Goal: Understand process/instructions: Learn how to perform a task or action

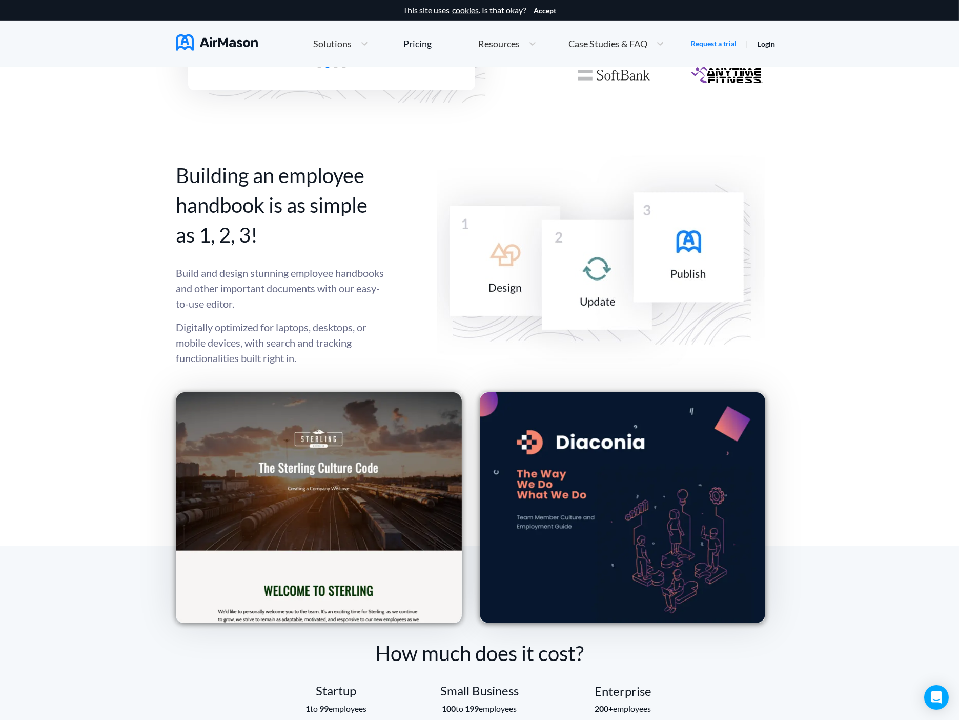
scroll to position [1196, 0]
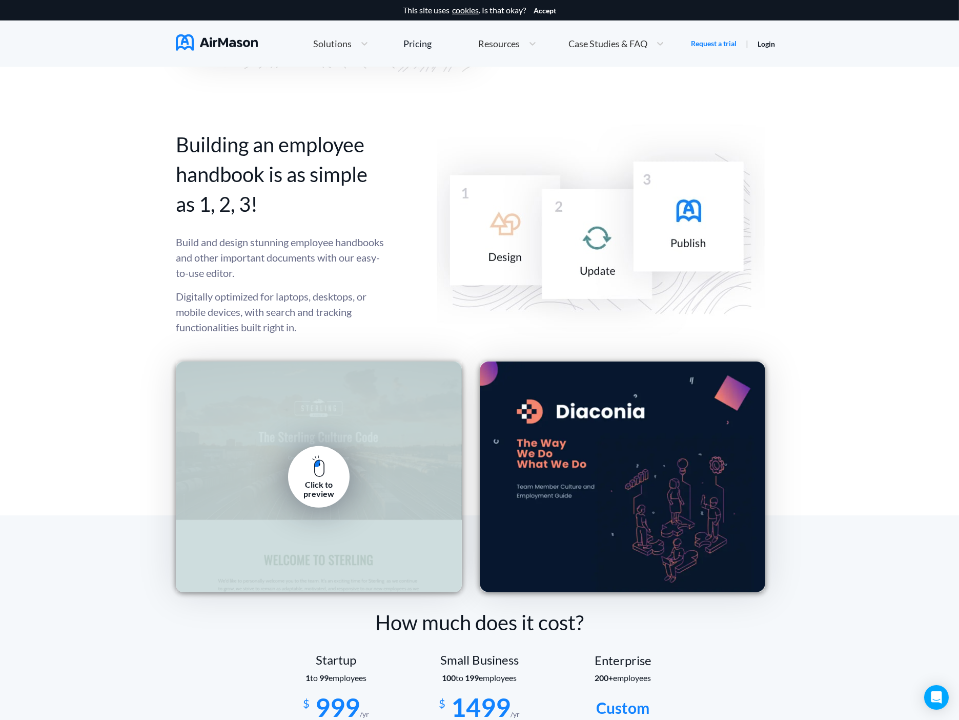
click at [312, 471] on img at bounding box center [318, 466] width 13 height 22
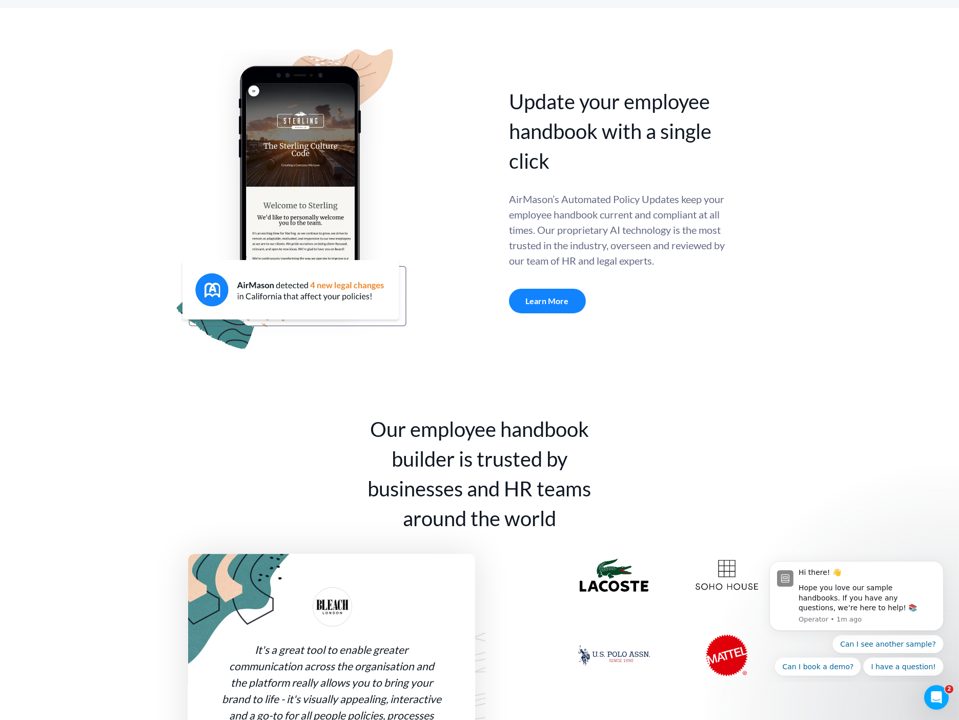
scroll to position [0, 0]
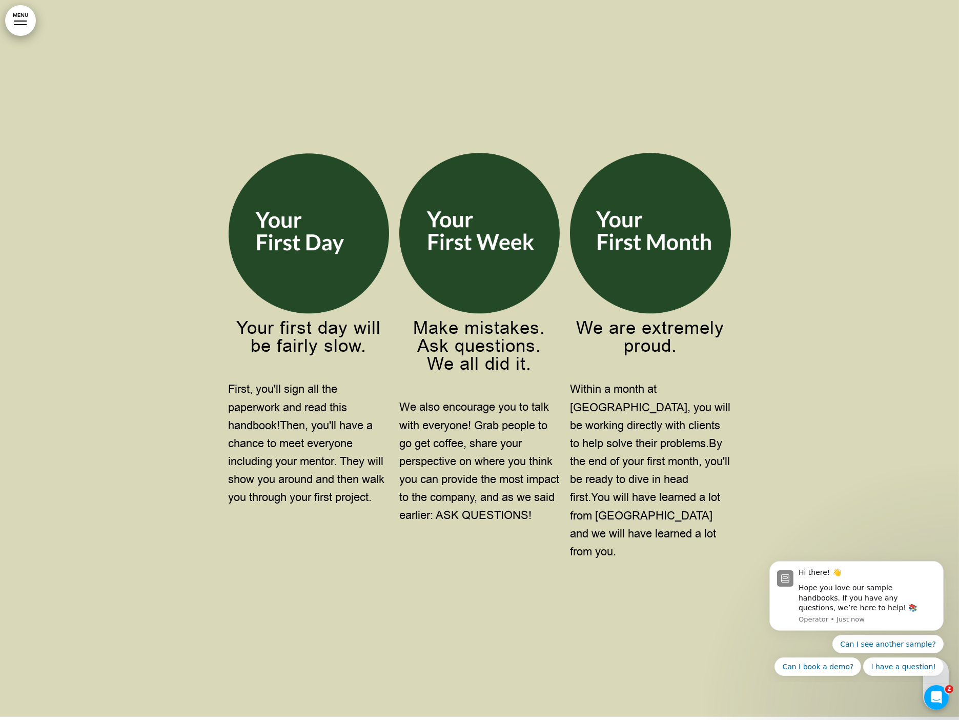
scroll to position [6605, 0]
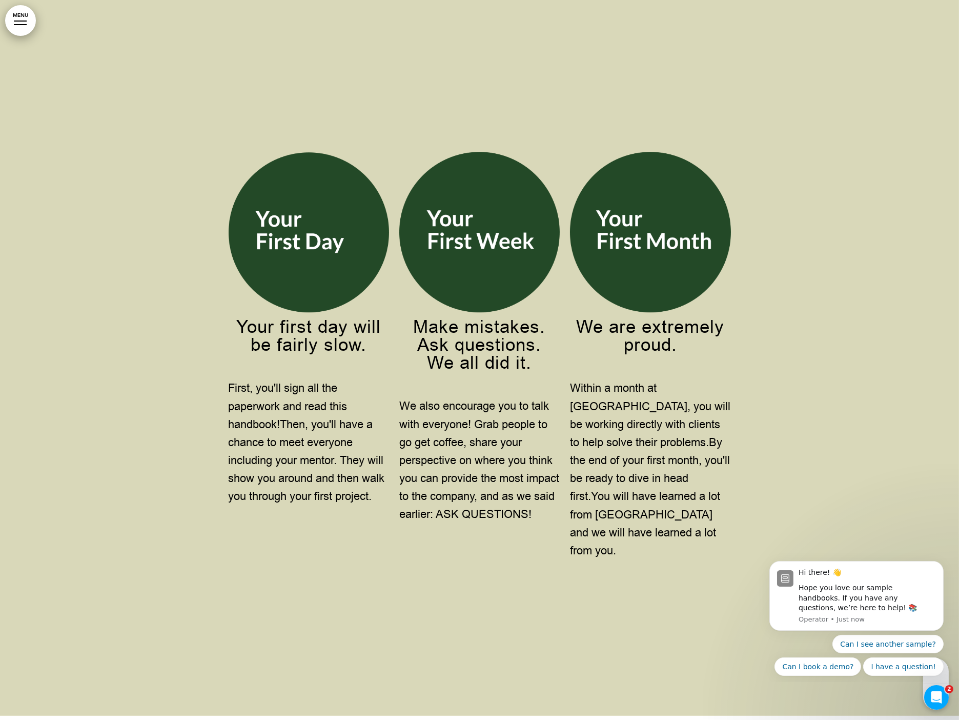
drag, startPoint x: 366, startPoint y: 463, endPoint x: 333, endPoint y: 464, distance: 32.8
click at [333, 464] on span "Then, you'll have a chance to meet everyone including your mentor. They will sh…" at bounding box center [307, 461] width 156 height 88
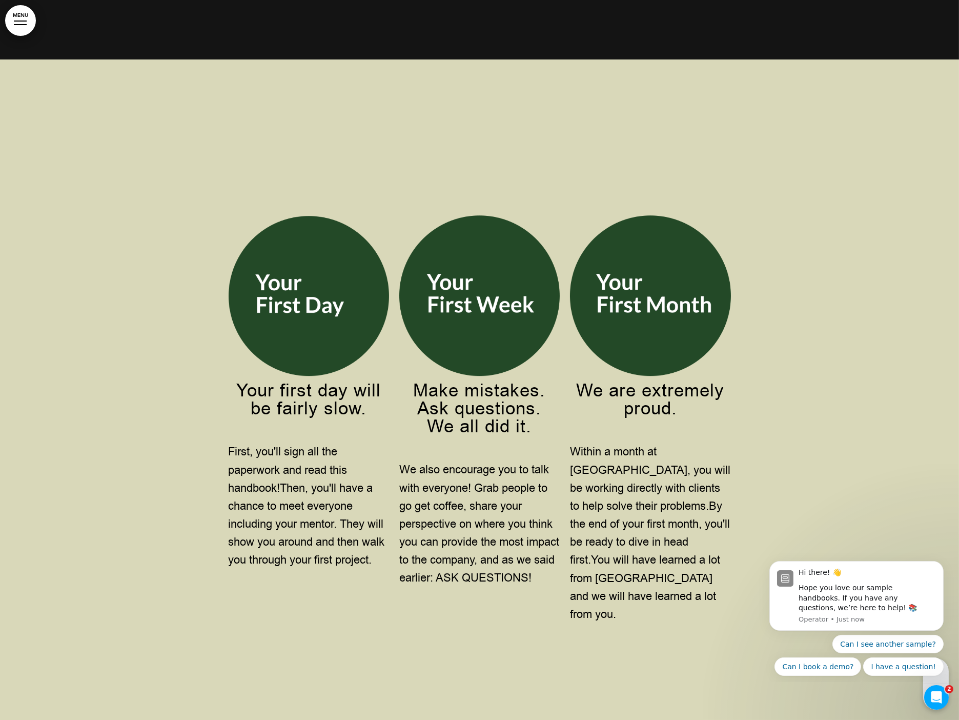
scroll to position [6548, 0]
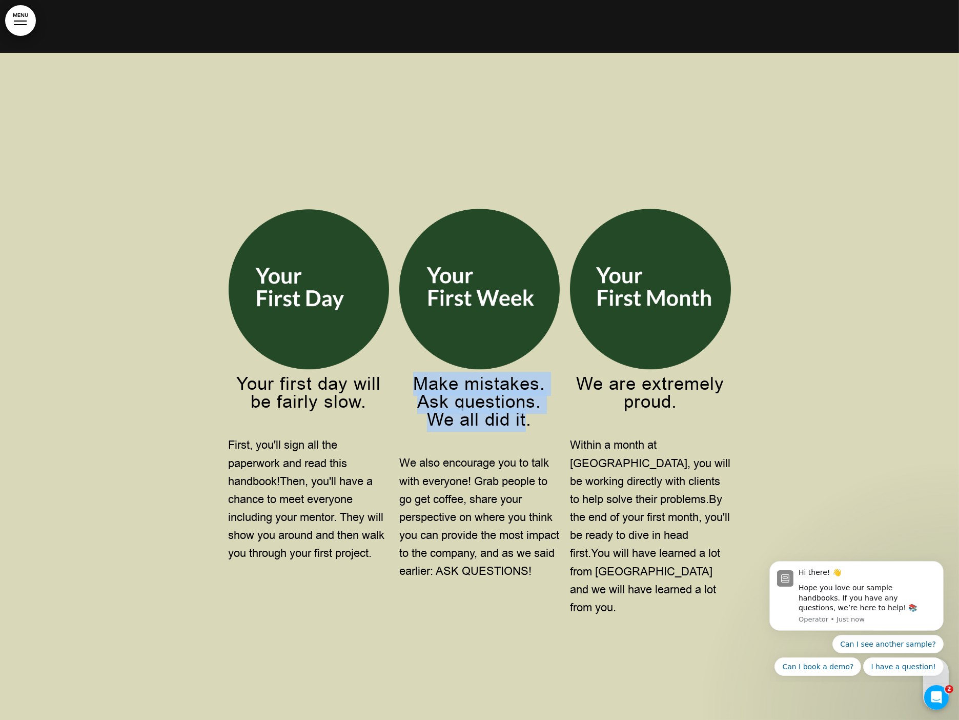
drag, startPoint x: 417, startPoint y: 396, endPoint x: 530, endPoint y: 432, distance: 119.3
click at [530, 432] on span "Make mistakes. Ask questions. We all did it." at bounding box center [479, 402] width 132 height 60
drag, startPoint x: 530, startPoint y: 432, endPoint x: 519, endPoint y: 461, distance: 32.0
click at [519, 461] on td "Make mistakes. Ask questions. We all did it. We also encourage you to talk with…" at bounding box center [479, 413] width 171 height 408
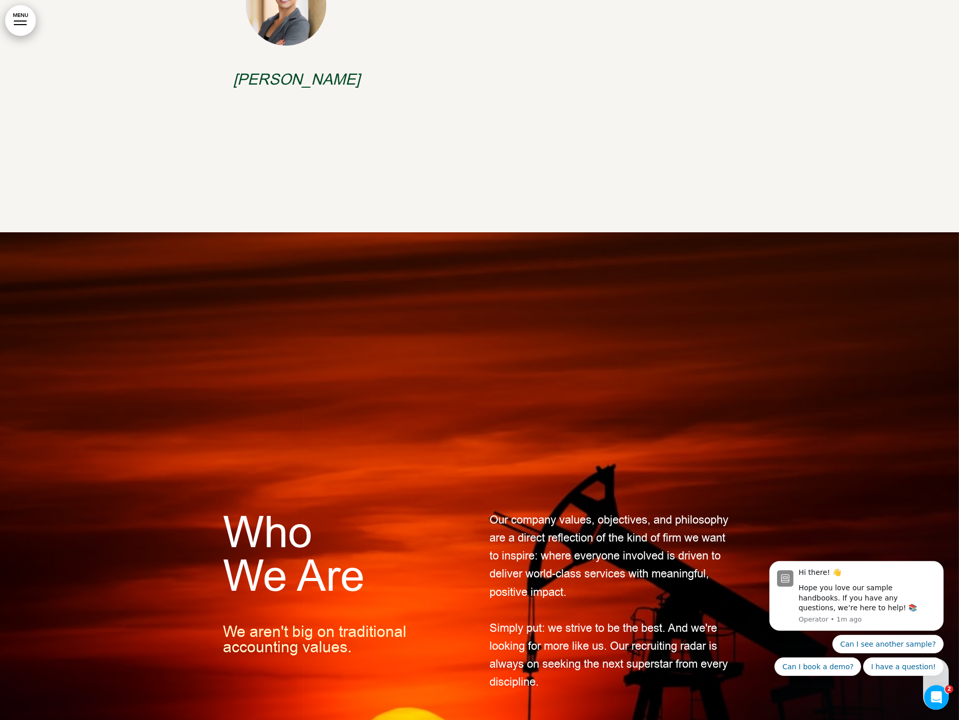
scroll to position [0, 0]
